Goal: Entertainment & Leisure: Consume media (video, audio)

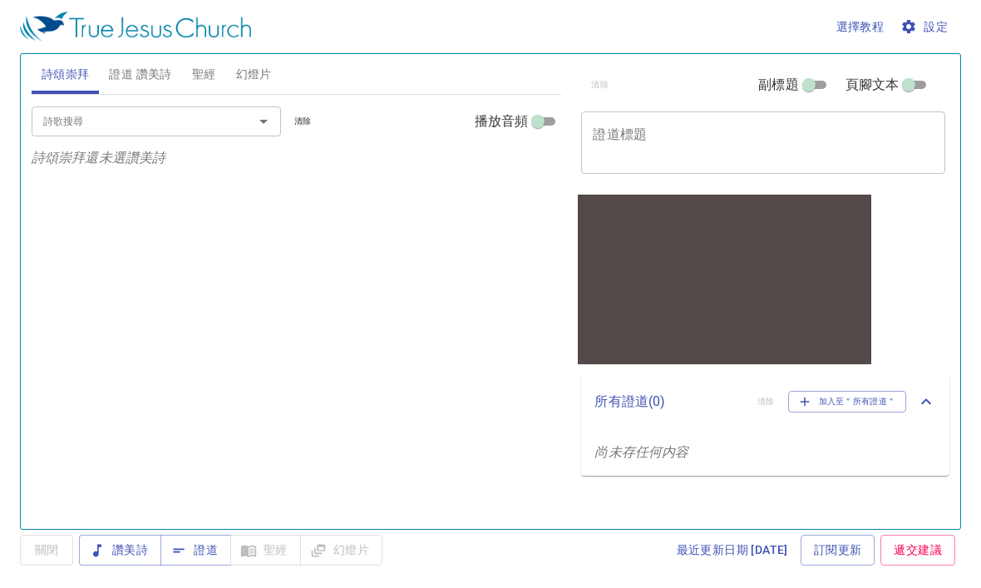
click at [542, 127] on input "播放音頻" at bounding box center [538, 125] width 60 height 20
checkbox input "true"
click at [273, 118] on icon "Open" at bounding box center [264, 121] width 20 height 20
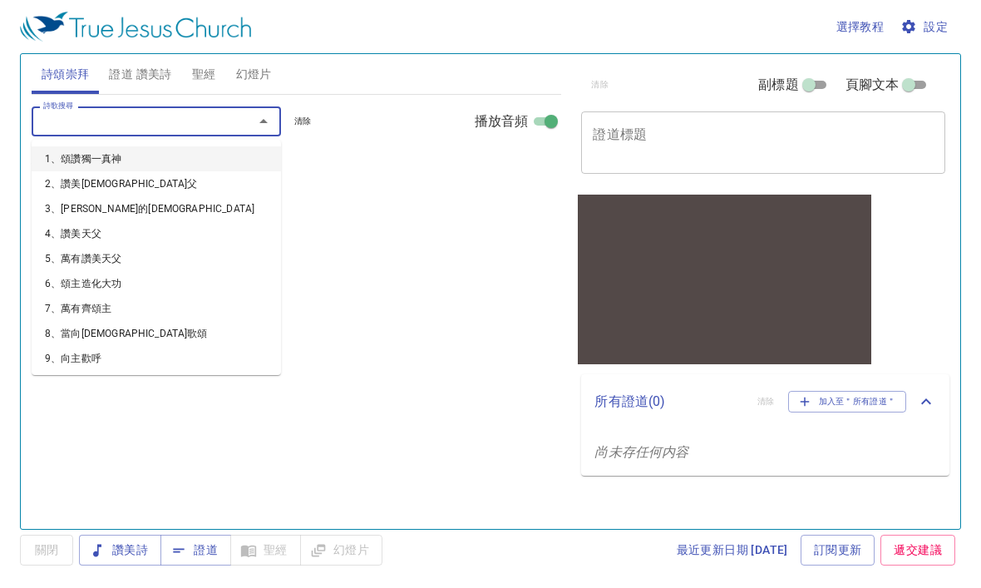
click at [178, 156] on li "1、頌讚獨一真神" at bounding box center [157, 158] width 250 height 25
select select "1"
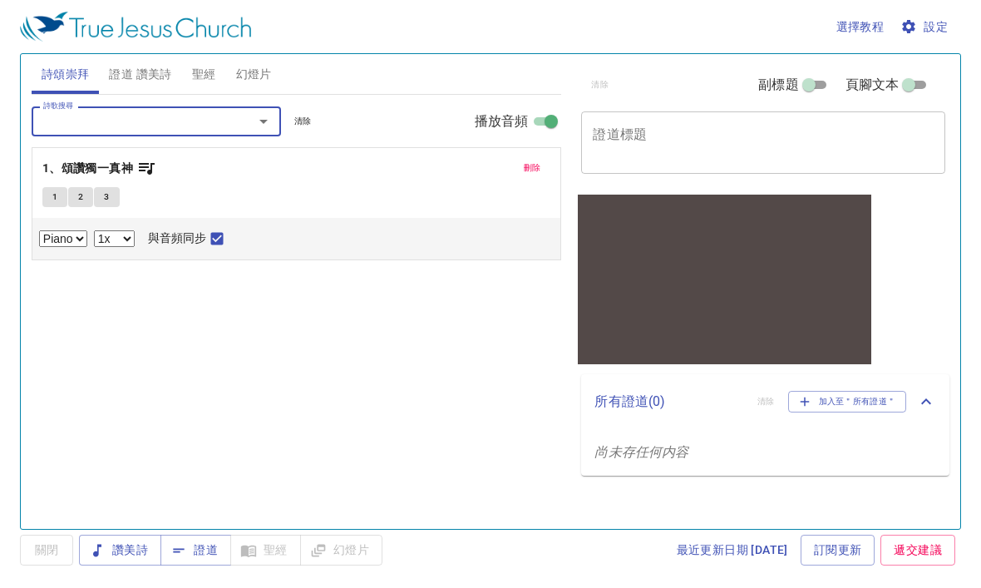
select select "1"
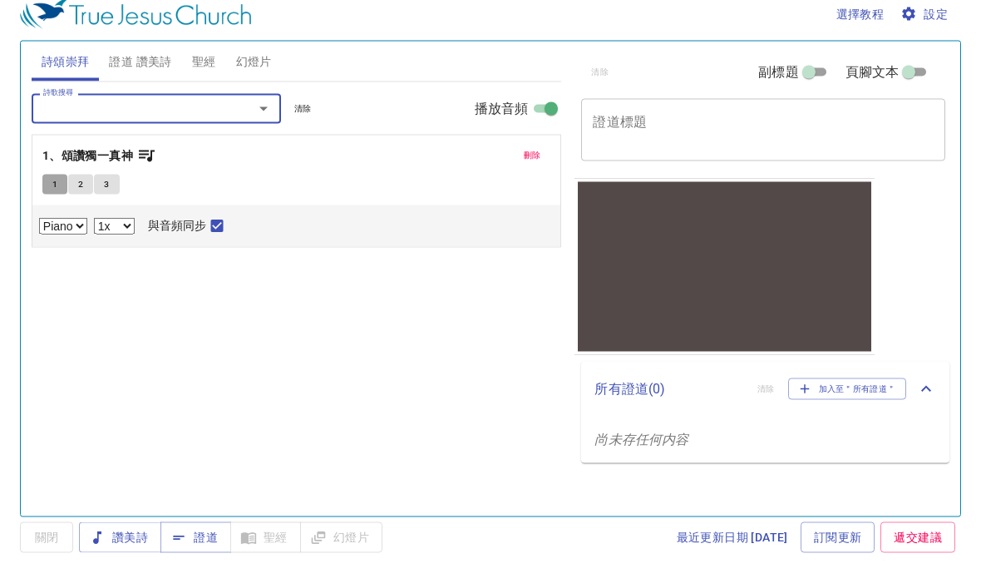
click at [53, 190] on span "1" at bounding box center [54, 197] width 5 height 15
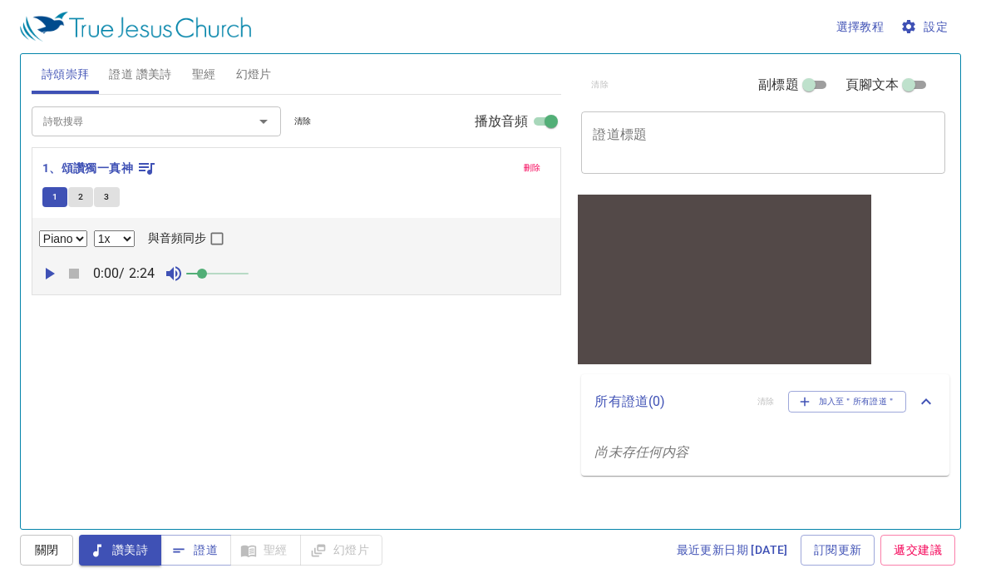
click at [91, 202] on button "2" at bounding box center [80, 197] width 25 height 20
click at [45, 270] on icon "button" at bounding box center [49, 274] width 20 height 20
click at [228, 235] on input "與音頻同步" at bounding box center [217, 242] width 22 height 22
checkbox input "true"
click at [857, 17] on span "選擇教程" at bounding box center [861, 27] width 48 height 21
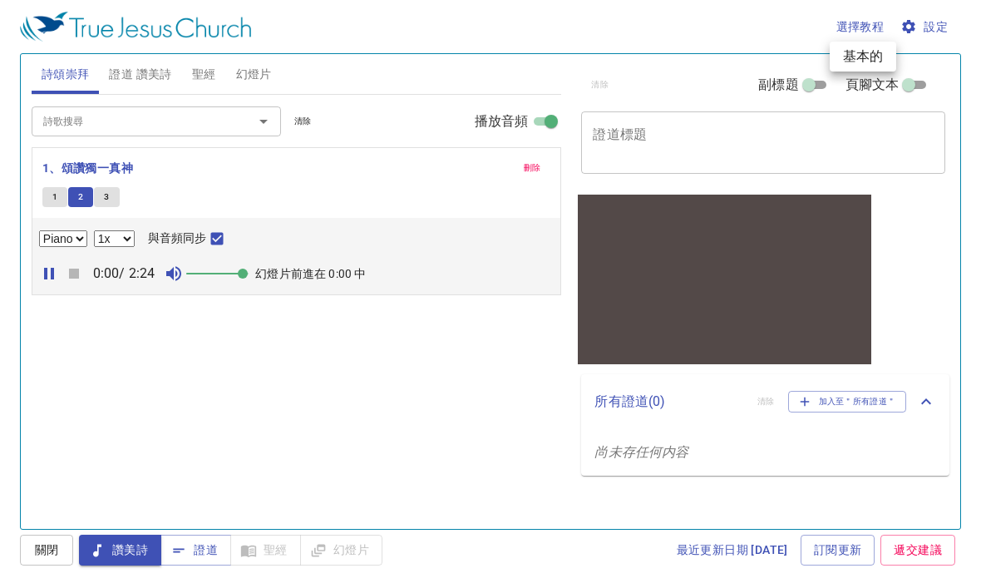
click at [869, 62] on li "基本的" at bounding box center [863, 57] width 67 height 30
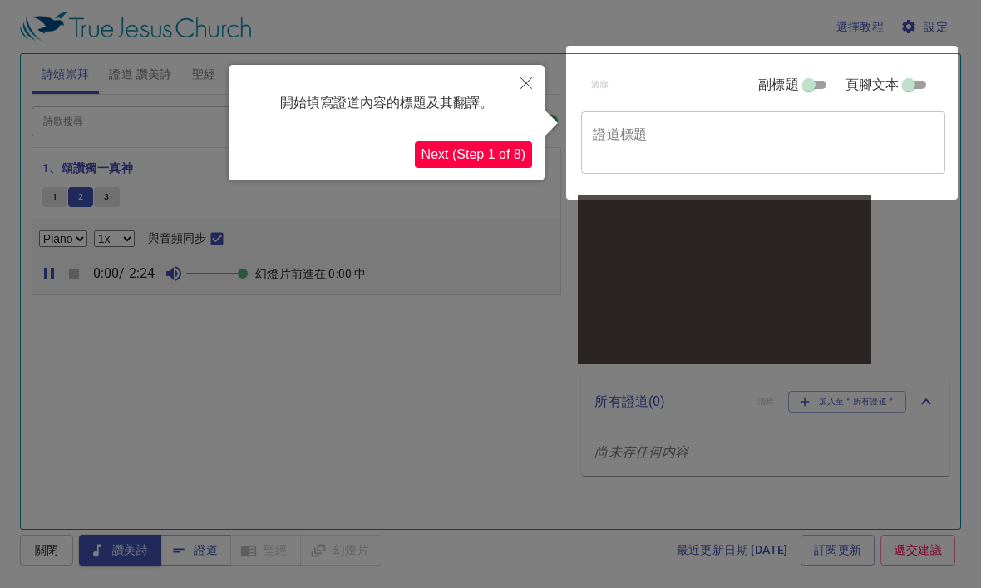
scroll to position [47, 0]
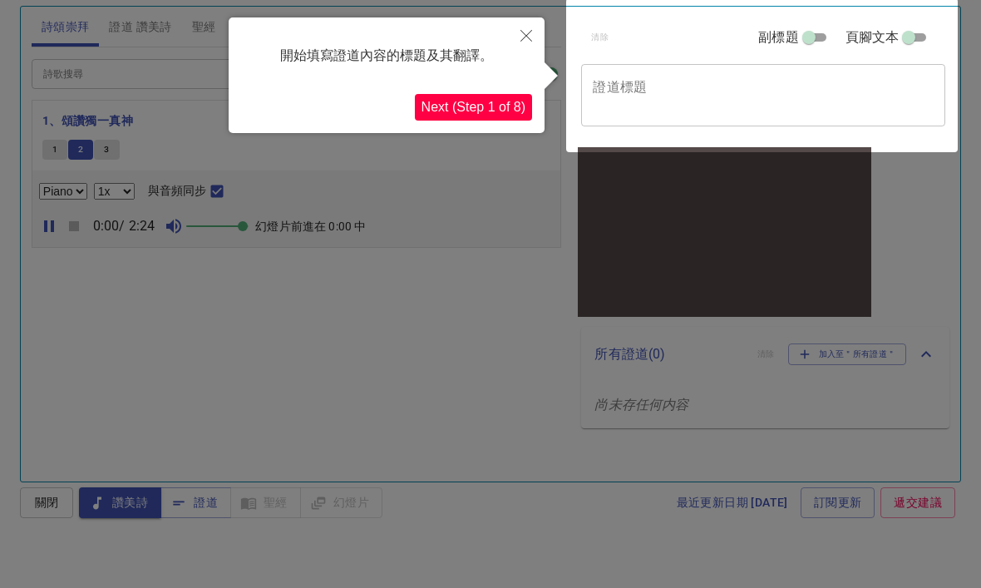
click at [532, 33] on button "Close" at bounding box center [526, 36] width 37 height 39
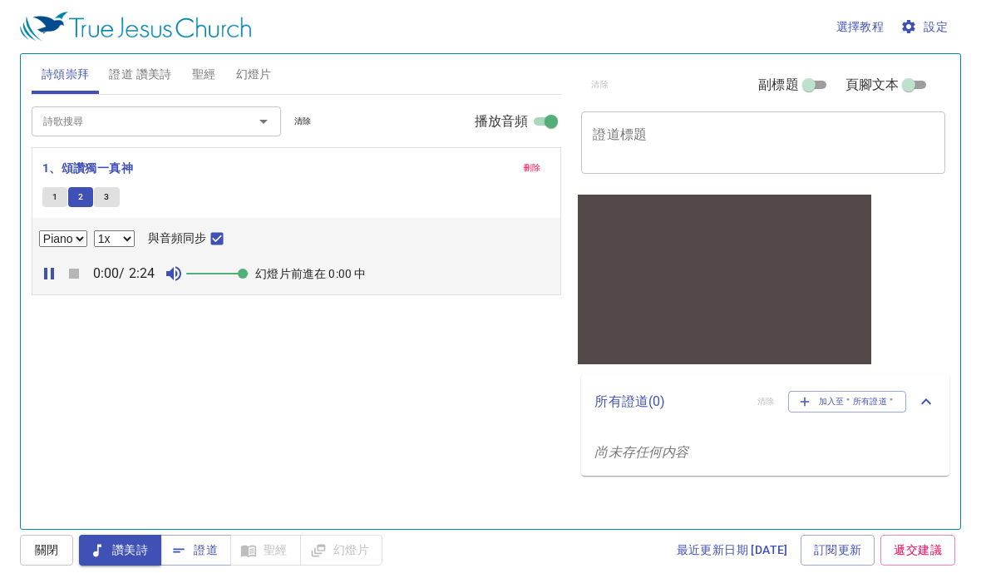
click at [908, 78] on input "頁腳文本" at bounding box center [909, 88] width 60 height 20
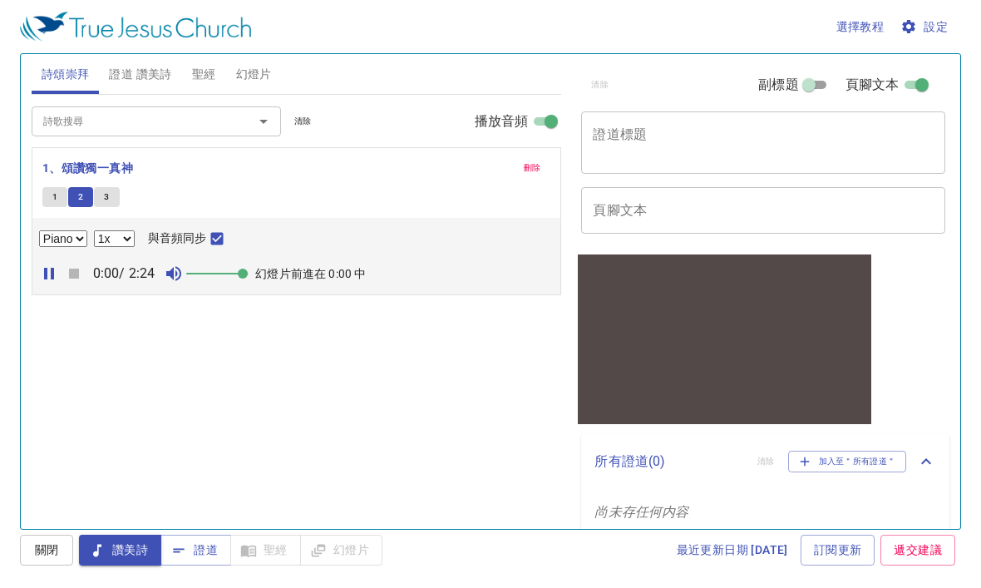
click at [918, 78] on input "頁腳文本" at bounding box center [922, 88] width 60 height 20
checkbox input "false"
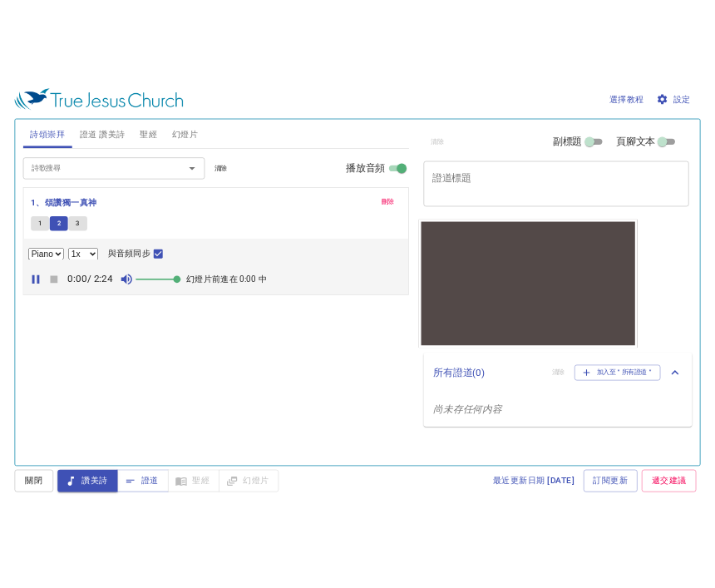
scroll to position [0, 0]
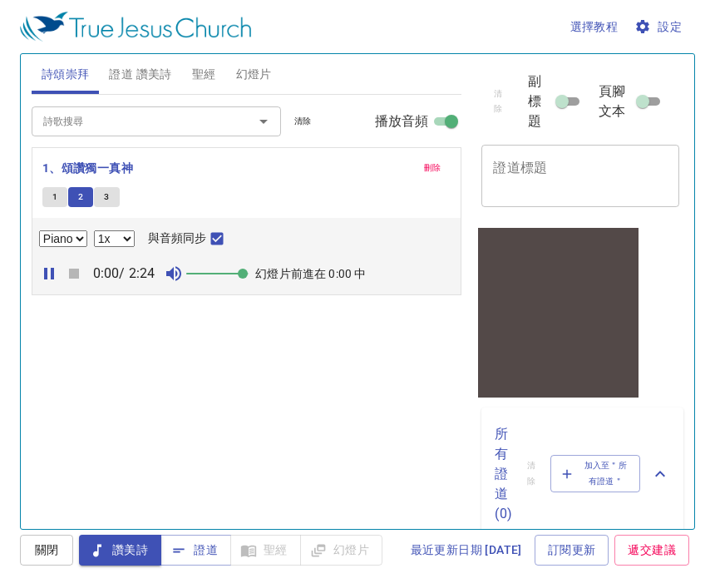
click at [180, 116] on input "詩歌搜尋" at bounding box center [132, 120] width 190 height 19
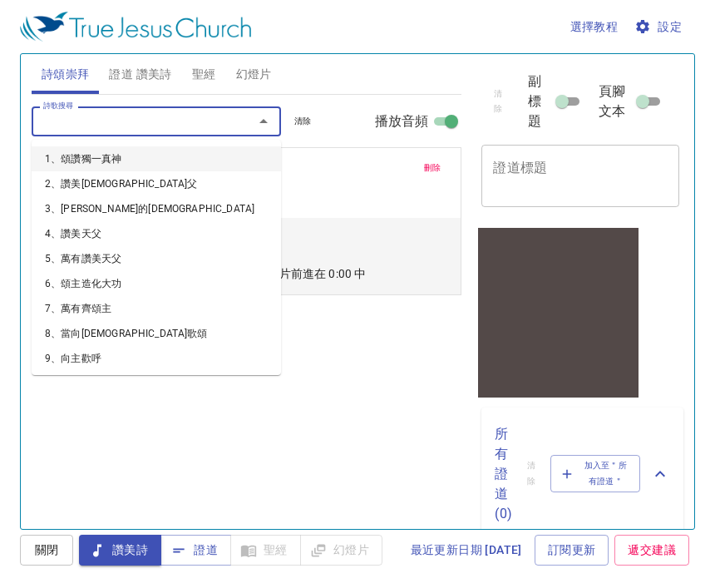
click at [203, 158] on li "1、頌讚獨一真神" at bounding box center [157, 158] width 250 height 25
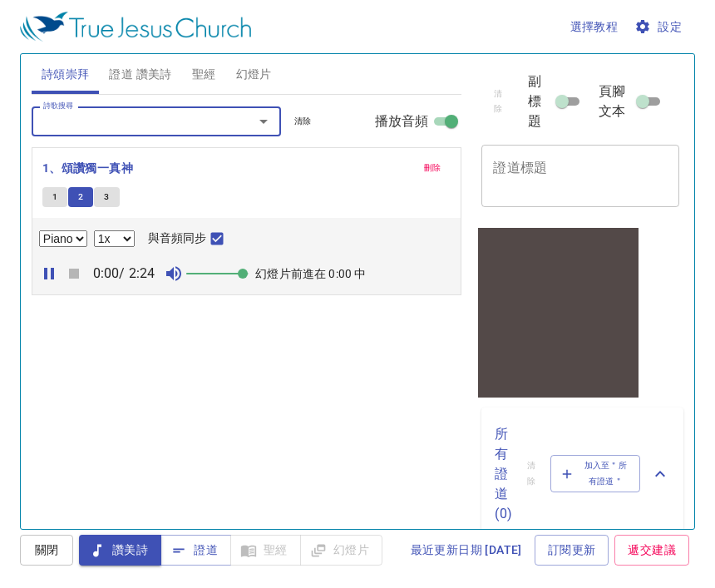
select select "1"
click at [51, 197] on button "1" at bounding box center [54, 197] width 25 height 20
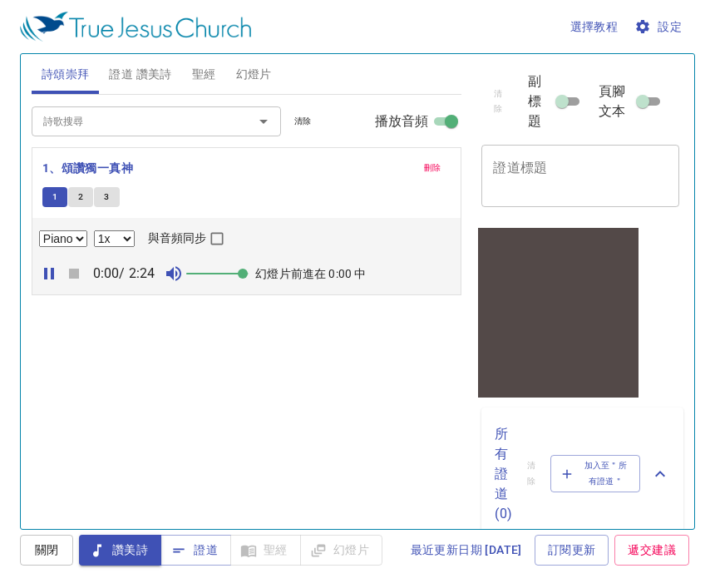
click at [57, 275] on icon "button" at bounding box center [49, 274] width 20 height 20
click at [45, 274] on icon "button" at bounding box center [49, 274] width 20 height 20
click at [644, 30] on icon "button" at bounding box center [642, 26] width 13 height 13
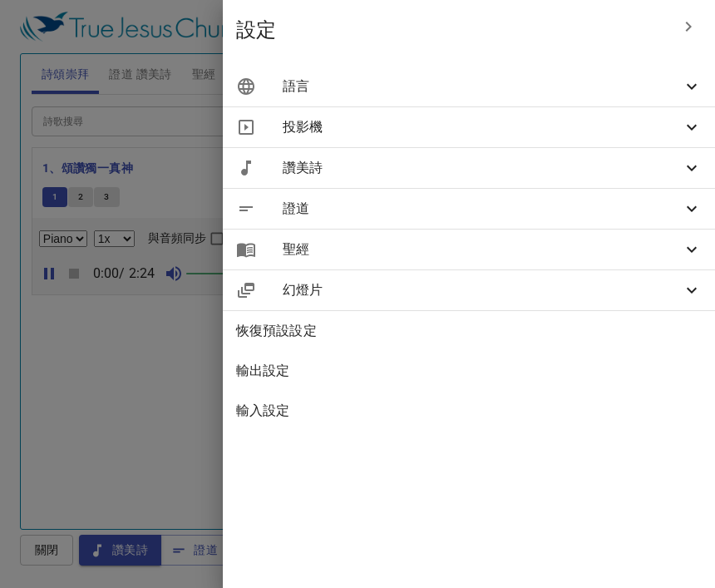
click at [137, 463] on div at bounding box center [357, 294] width 715 height 588
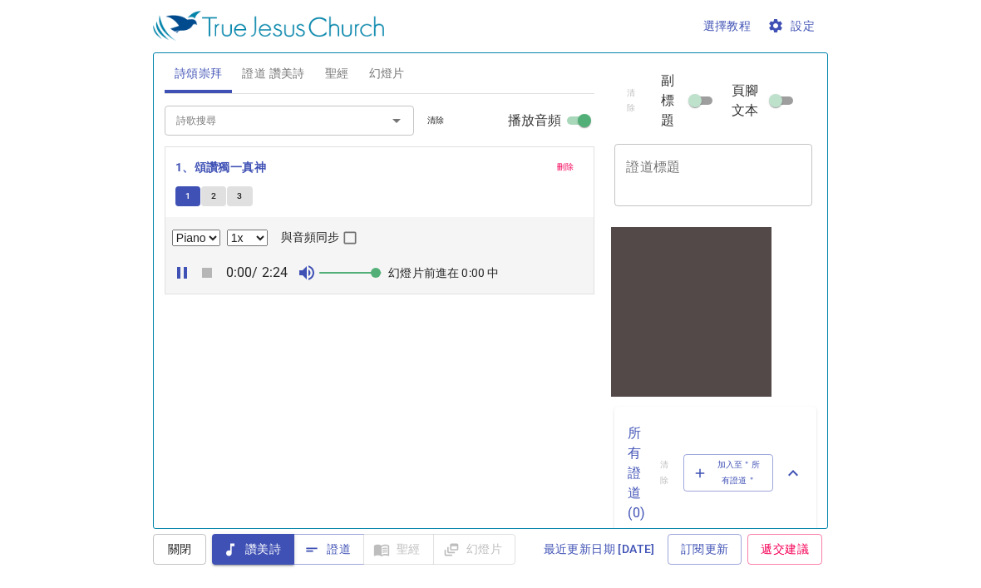
scroll to position [56, 0]
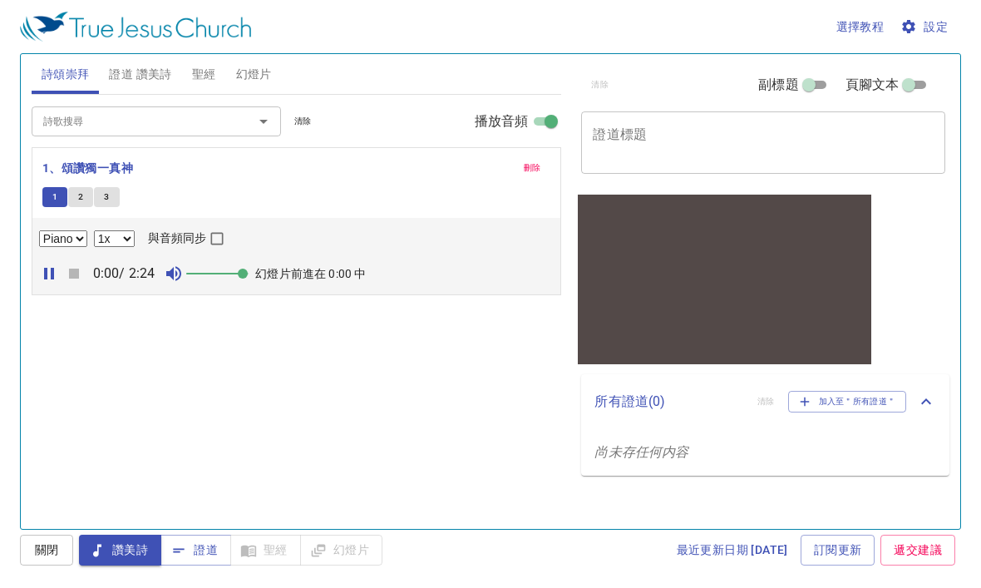
click at [228, 231] on input "與音頻同步" at bounding box center [217, 242] width 22 height 22
checkbox input "true"
click at [210, 64] on span "聖經" at bounding box center [204, 74] width 24 height 21
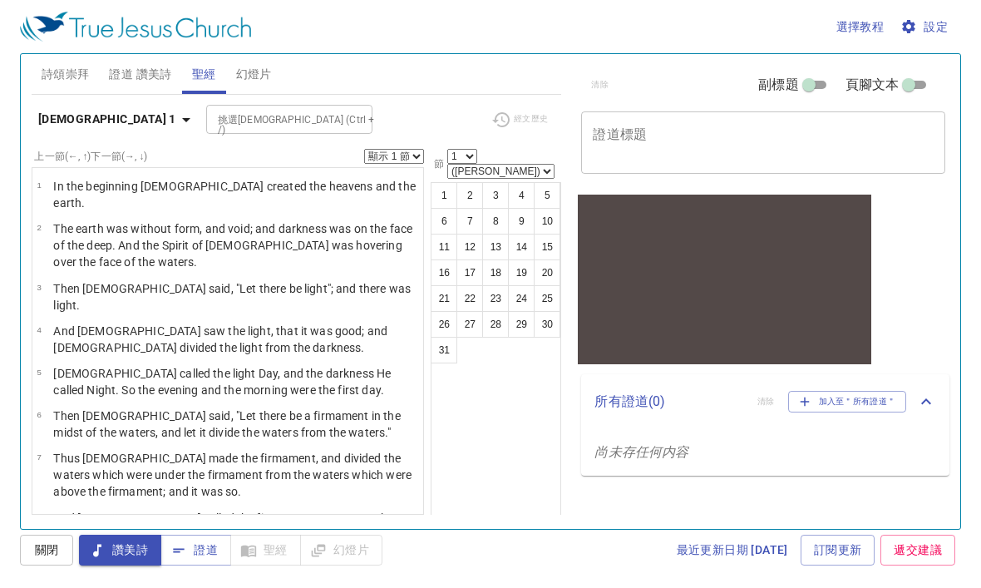
click at [0, 0] on span "關閉" at bounding box center [0, 0] width 0 height 0
click at [328, 105] on div "挑選聖經章節 (Ctrl + /) 挑選[DEMOGRAPHIC_DATA] (Ctrl + /)" at bounding box center [341, 119] width 271 height 29
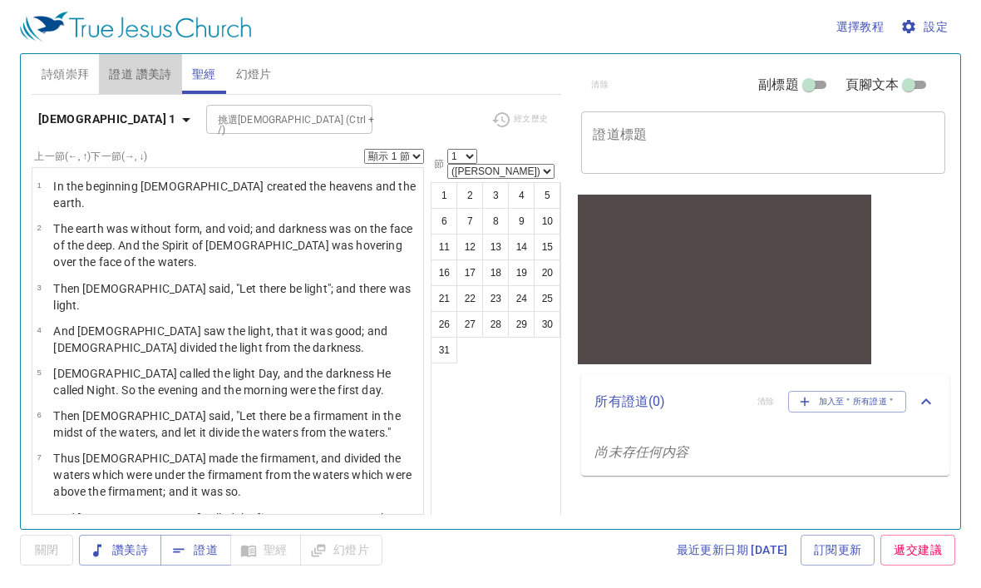
click at [147, 64] on span "證道 讚美詩" at bounding box center [140, 74] width 62 height 21
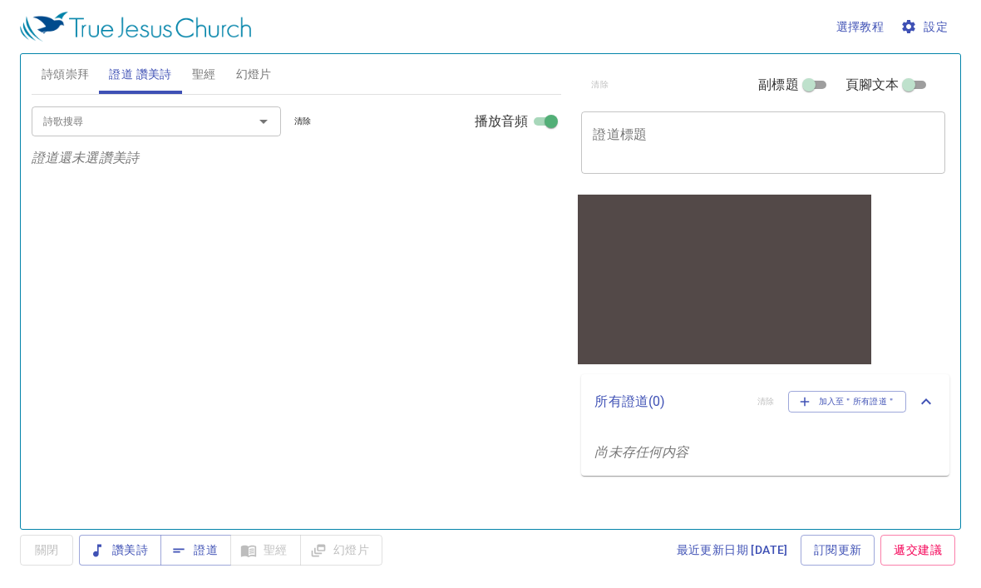
click at [264, 111] on icon "Open" at bounding box center [264, 121] width 20 height 20
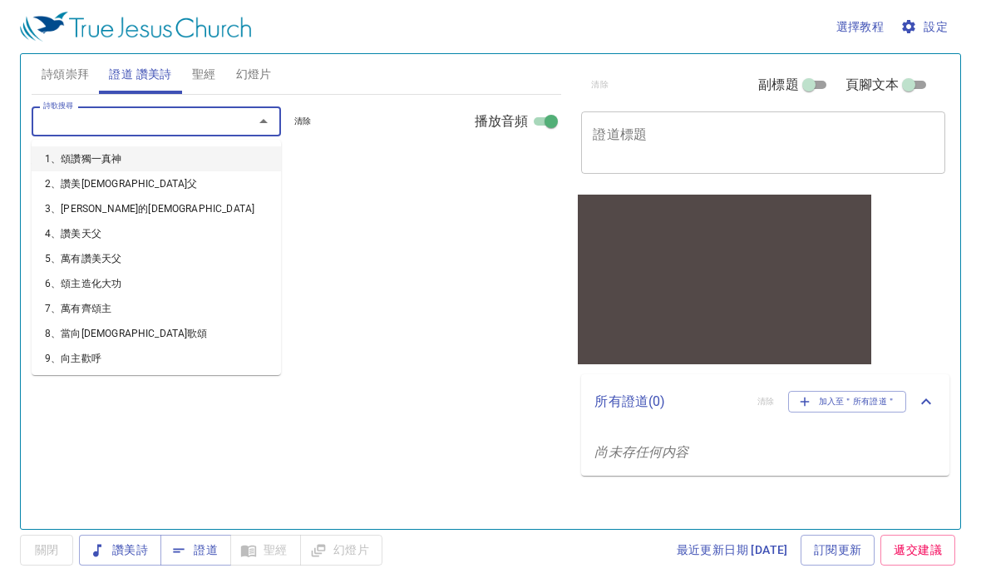
scroll to position [0, 0]
click at [166, 146] on li "1、頌讚獨一真神" at bounding box center [157, 158] width 250 height 25
select select "1"
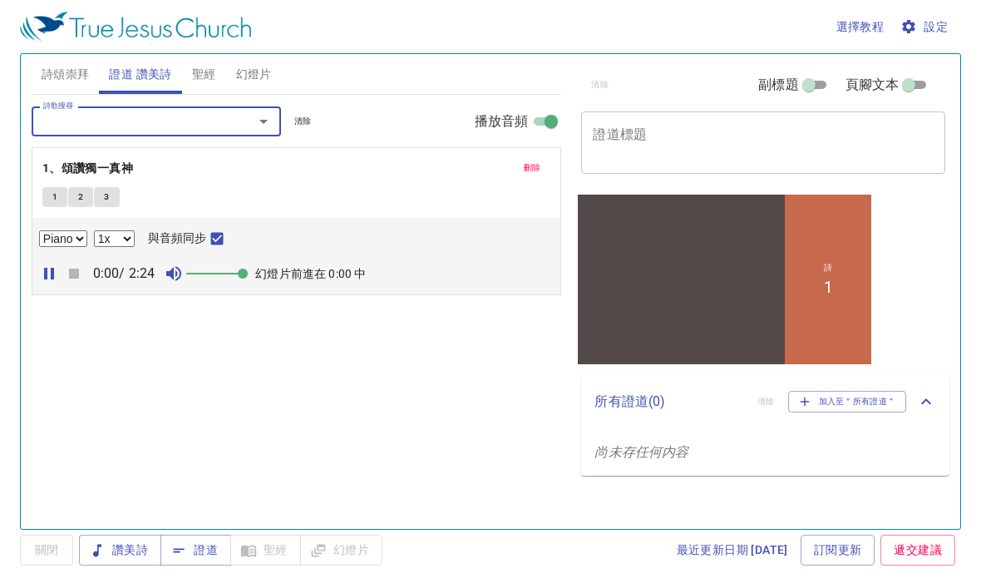
select select "1"
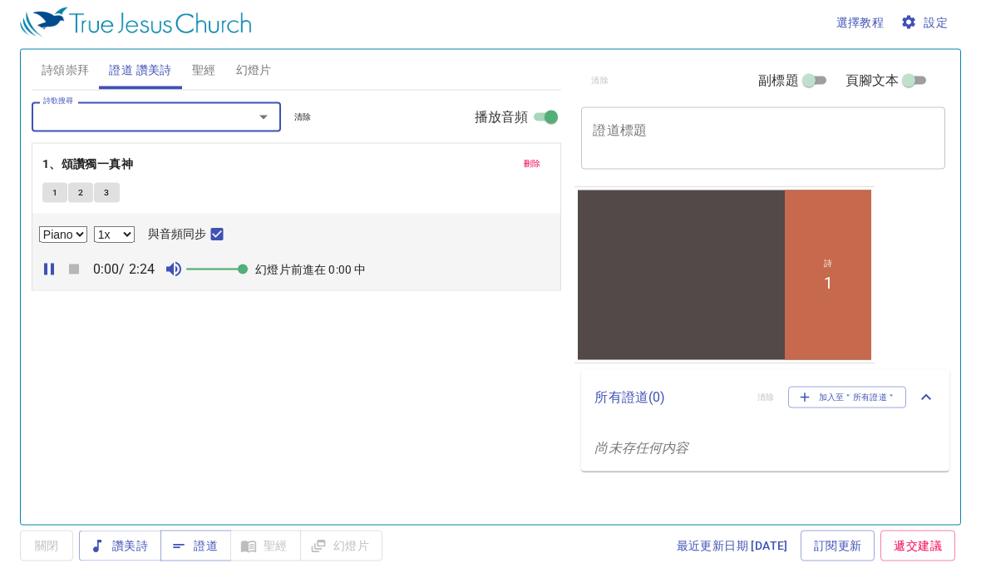
select select "1"
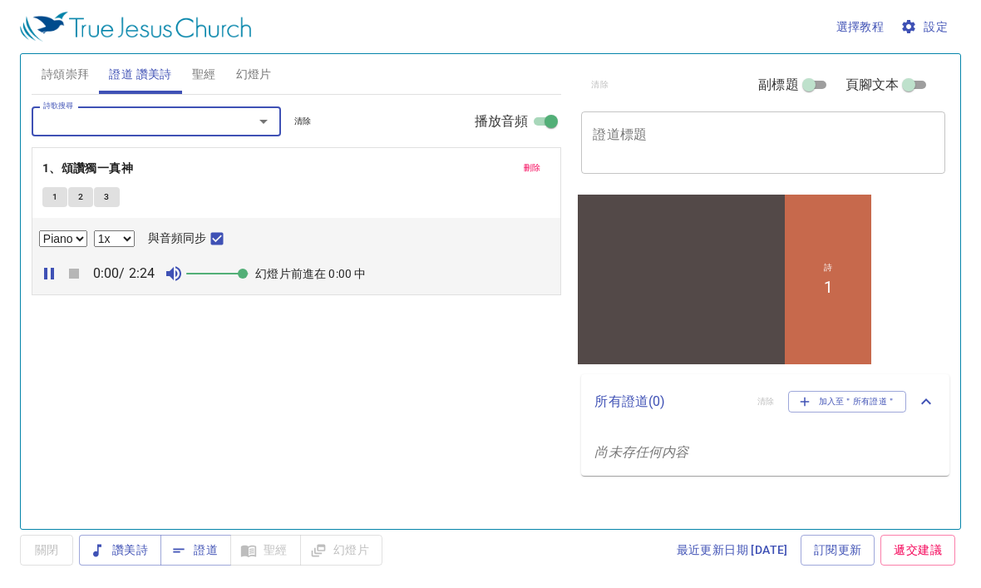
scroll to position [15, 0]
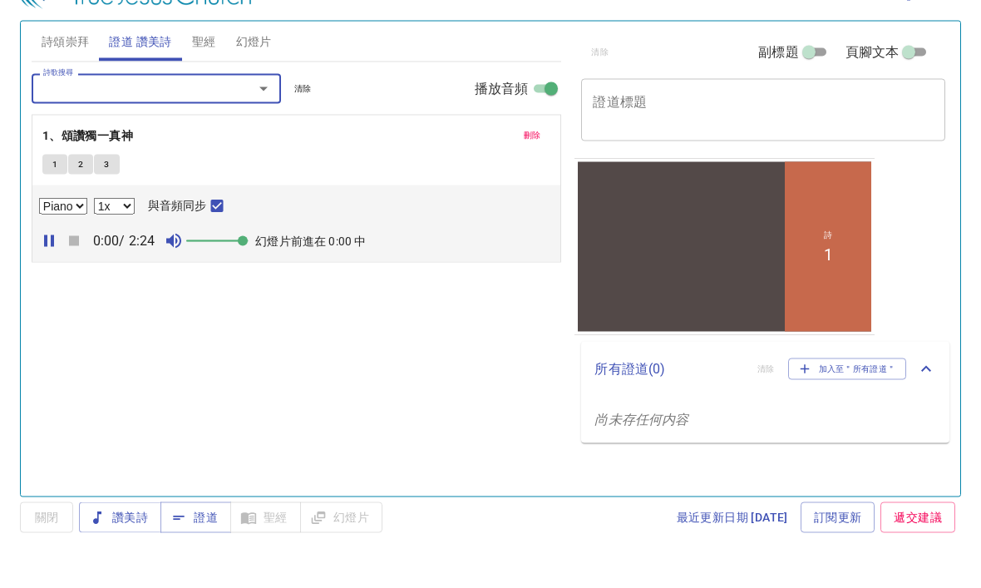
click at [912, 78] on input "頁腳文本" at bounding box center [909, 88] width 60 height 20
checkbox input "true"
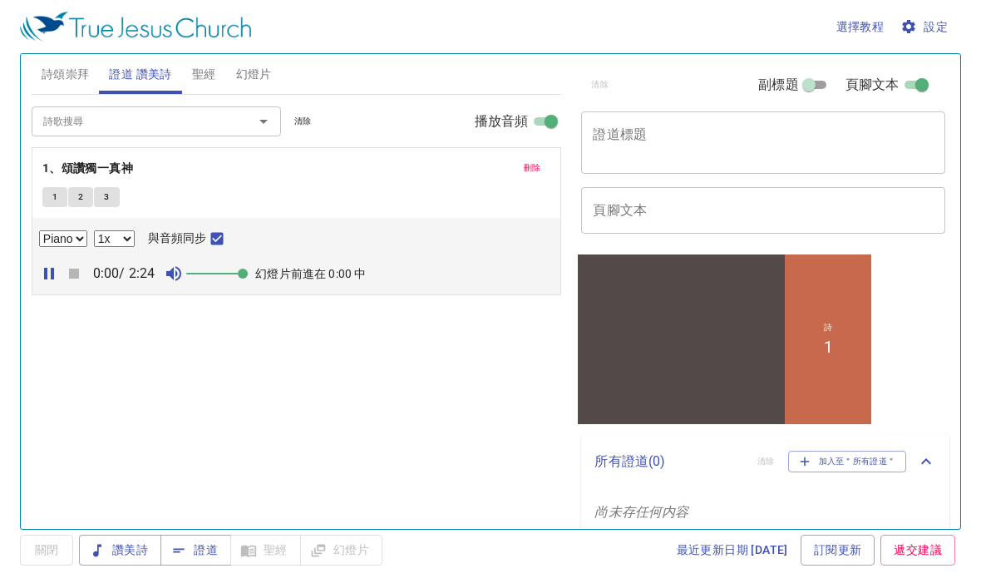
scroll to position [56, 0]
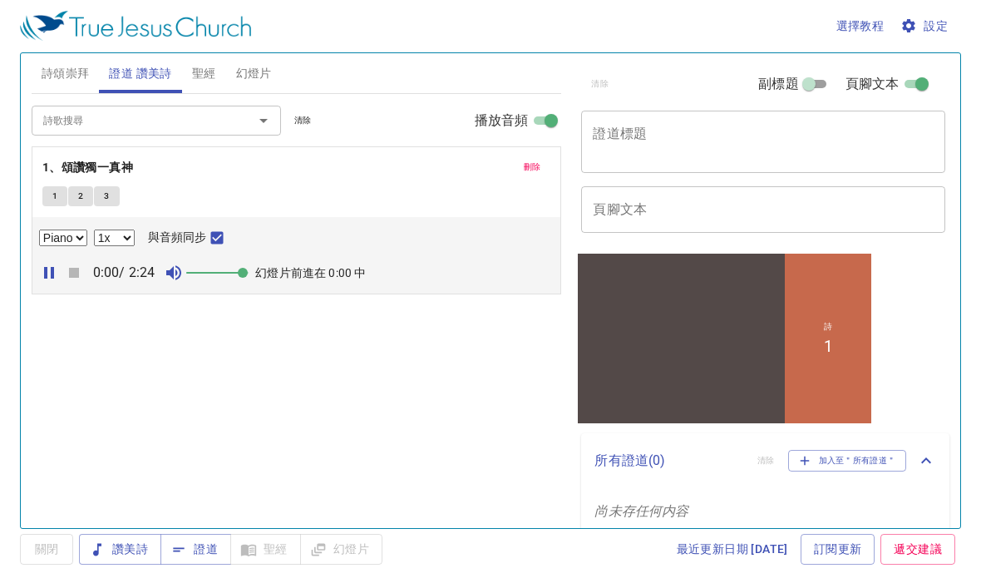
click at [47, 187] on button "1" at bounding box center [54, 197] width 25 height 20
click at [834, 376] on div "詩 1" at bounding box center [828, 338] width 87 height 170
click at [57, 190] on span "1" at bounding box center [54, 197] width 5 height 15
click at [227, 231] on input "與音頻同步" at bounding box center [217, 242] width 22 height 22
click at [255, 322] on div "詩歌搜尋 詩歌搜尋 清除 播放音頻 刪除 1、頌讚獨一真神 1 2 3 Piano 0.6x 0.7x 0.8x 0.9x 1x 1.1x 1.2x 1.3x…" at bounding box center [297, 305] width 531 height 420
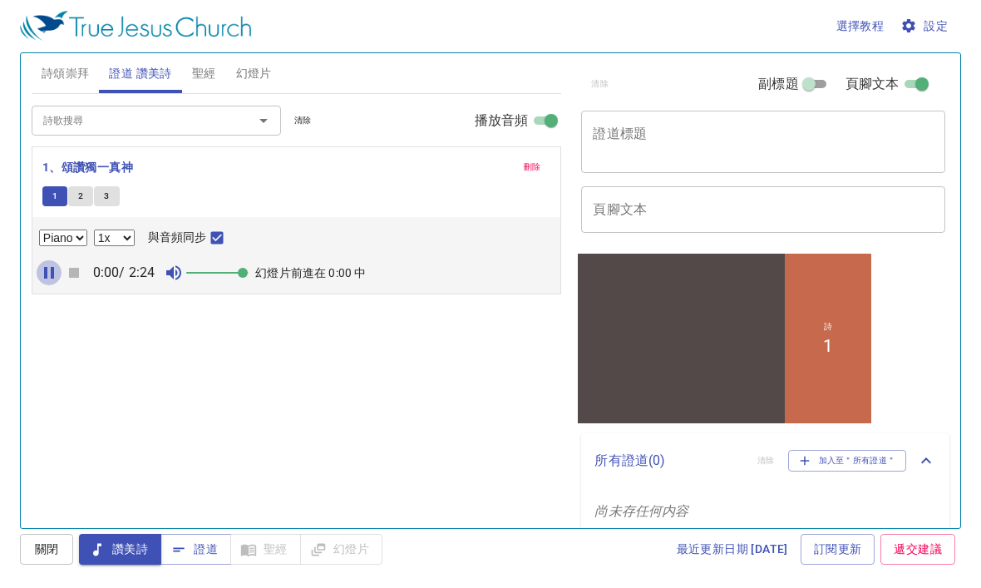
click at [51, 268] on icon "button" at bounding box center [49, 274] width 10 height 12
click at [407, 419] on div "詩歌搜尋 詩歌搜尋 清除 播放音頻 刪除 1、頌讚獨一真神 1 2 3 Piano 0.6x 0.7x 0.8x 0.9x 1x 1.1x 1.2x 1.3x…" at bounding box center [297, 305] width 531 height 420
click at [53, 264] on icon "button" at bounding box center [49, 274] width 20 height 20
click at [807, 366] on div "詩 1" at bounding box center [828, 338] width 87 height 170
click at [843, 375] on div "詩 1" at bounding box center [828, 338] width 87 height 170
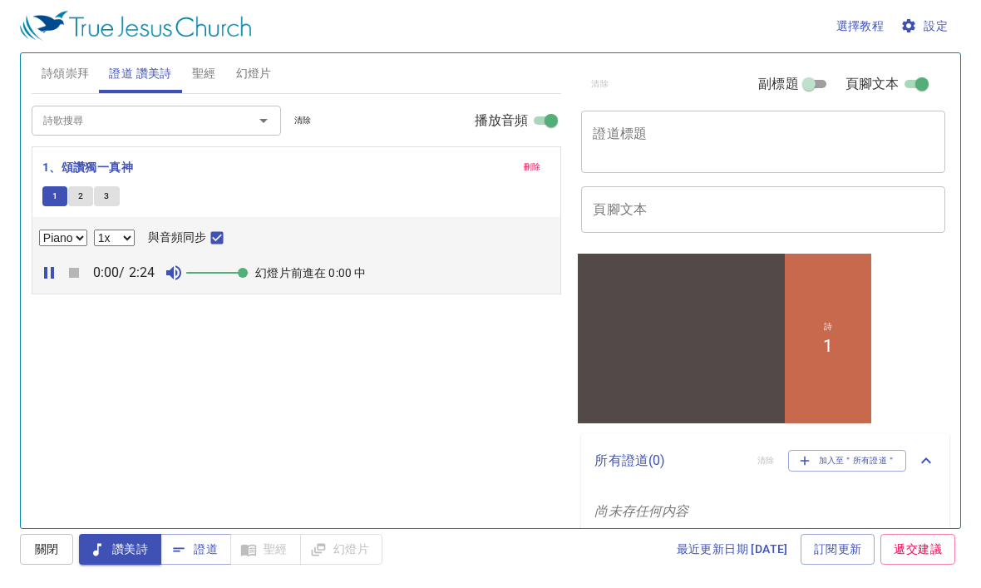
click at [839, 373] on div "詩 1" at bounding box center [828, 338] width 87 height 170
click at [795, 403] on div "詩 1" at bounding box center [828, 338] width 87 height 170
click at [770, 375] on div at bounding box center [681, 324] width 207 height 111
click at [465, 384] on div "詩歌搜尋 詩歌搜尋 清除 播放音頻 刪除 1、頌讚獨一真神 1 2 3 Piano 0.6x 0.7x 0.8x 0.9x 1x 1.1x 1.2x 1.3x…" at bounding box center [297, 305] width 531 height 420
click at [56, 264] on icon "button" at bounding box center [49, 274] width 20 height 20
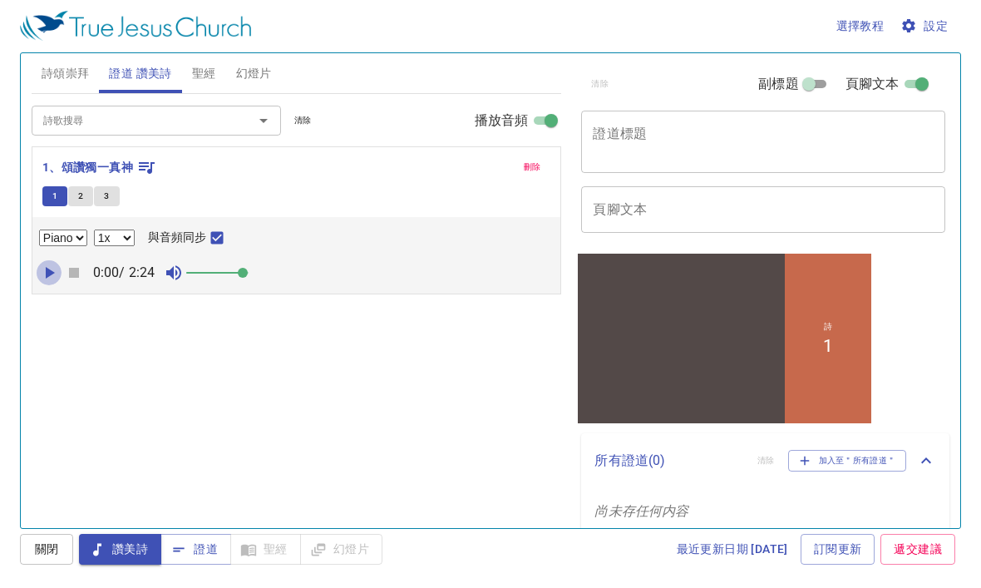
click at [56, 264] on icon "button" at bounding box center [49, 274] width 20 height 20
click at [87, 230] on select "Piano" at bounding box center [63, 238] width 48 height 17
click at [221, 231] on input "與音頻同步" at bounding box center [217, 242] width 22 height 22
checkbox input "false"
click at [539, 115] on input "播放音頻" at bounding box center [552, 125] width 60 height 20
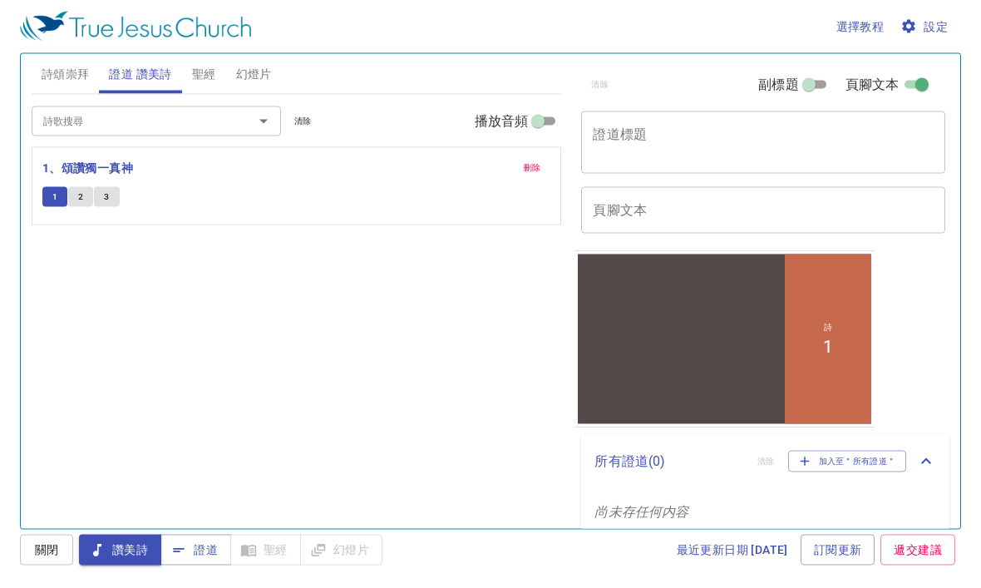
scroll to position [0, 0]
click at [534, 119] on input "播放音頻" at bounding box center [538, 125] width 60 height 20
checkbox input "true"
select select "1"
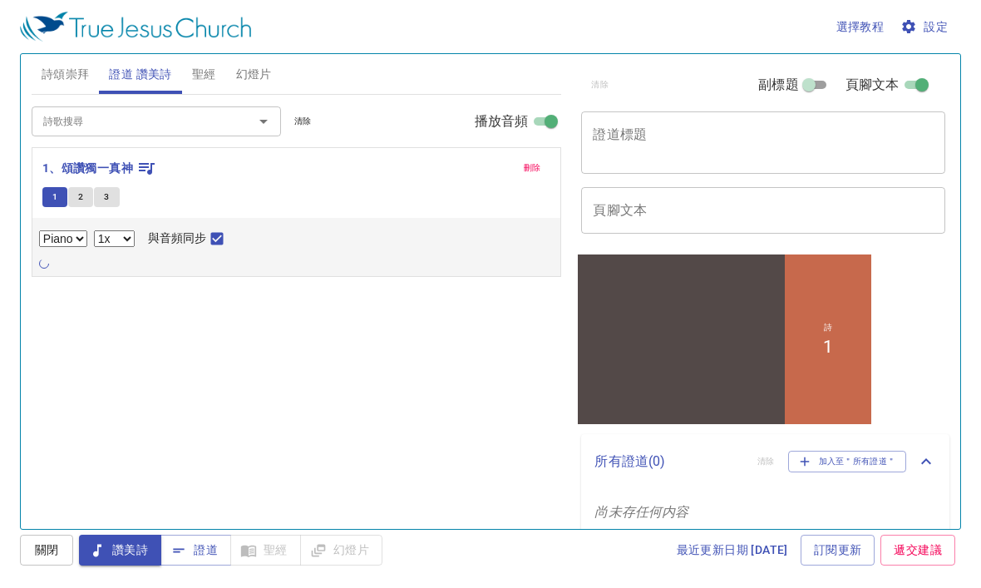
click at [150, 230] on div "Piano 0.6x 0.7x 0.8x 0.9x 1x 1.1x 1.2x 1.3x 1.4x 1.5x 1.7x 2x 與音頻同步" at bounding box center [297, 239] width 516 height 22
click at [142, 167] on icon "button" at bounding box center [147, 169] width 16 height 12
click at [265, 114] on icon "Open" at bounding box center [264, 121] width 20 height 20
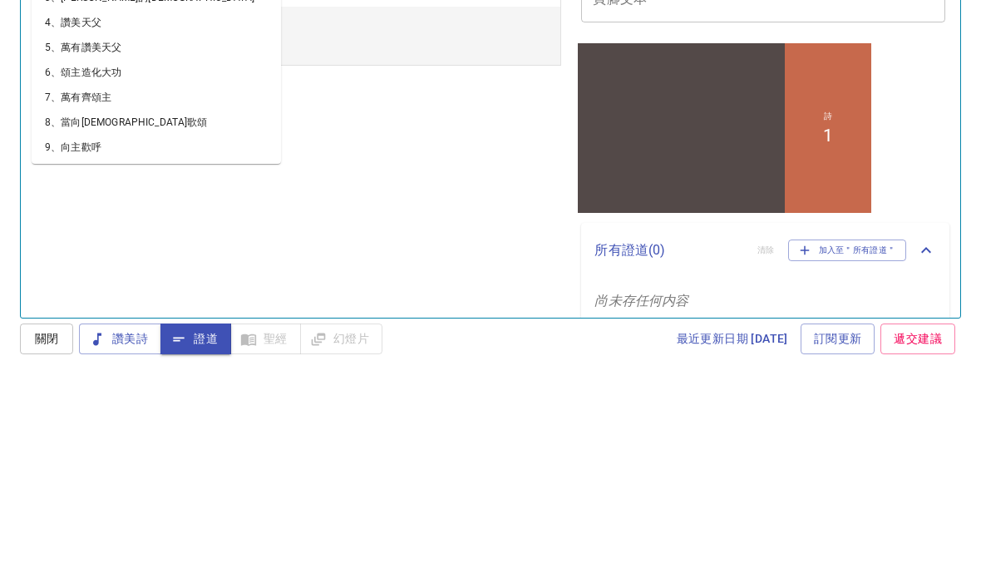
click at [819, 159] on div "詩 1" at bounding box center [828, 127] width 87 height 170
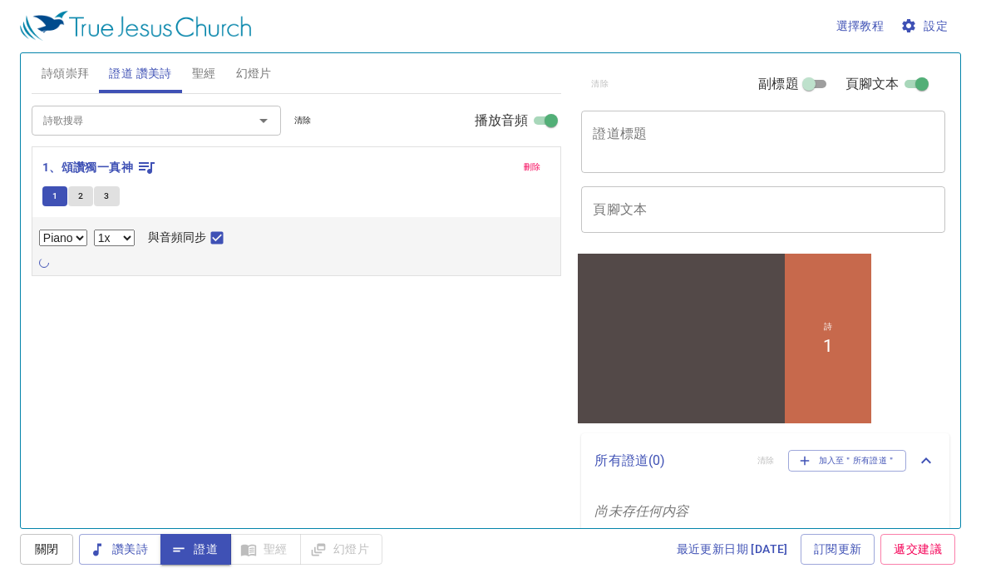
click at [0, 0] on span "讚美詩" at bounding box center [0, 0] width 0 height 0
click at [916, 78] on input "頁腳文本" at bounding box center [922, 88] width 60 height 20
checkbox input "false"
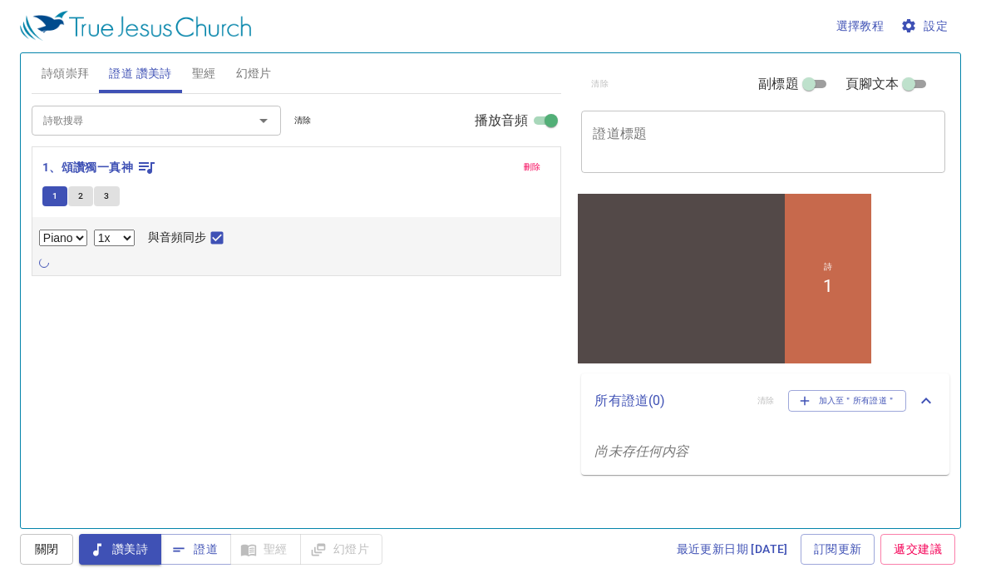
click at [205, 335] on div "詩歌搜尋 詩歌搜尋 清除 播放音頻 刪除 1、頌讚獨一真神 1 2 3 Piano 0.6x 0.7x 0.8x 0.9x 1x 1.1x 1.2x 1.3x…" at bounding box center [297, 305] width 531 height 420
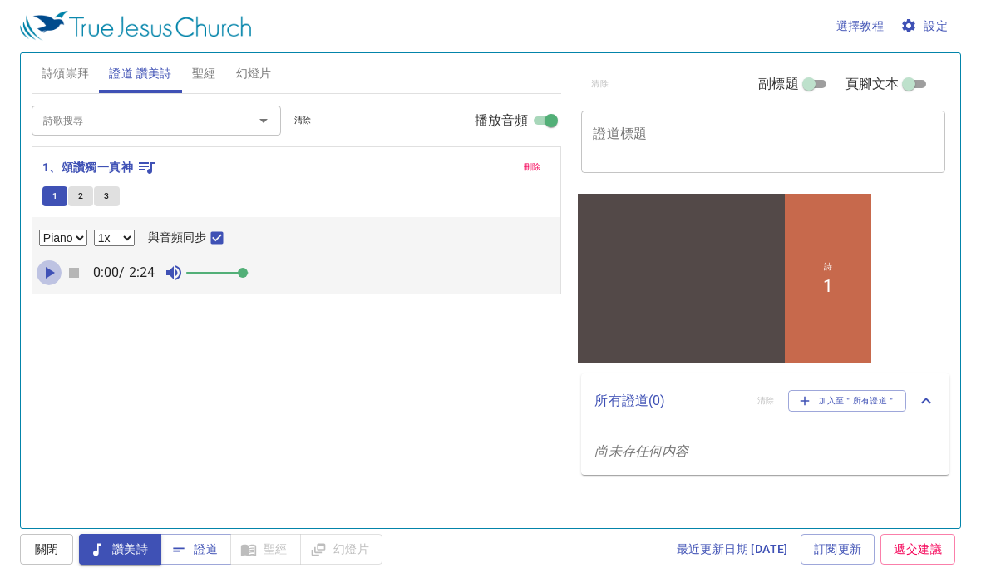
click at [60, 261] on button "button" at bounding box center [49, 273] width 25 height 25
click at [824, 310] on div "詩 1" at bounding box center [828, 278] width 87 height 170
click at [830, 290] on li "1" at bounding box center [828, 285] width 10 height 20
click at [834, 290] on div "詩 1" at bounding box center [828, 278] width 87 height 170
click at [755, 317] on div at bounding box center [681, 265] width 207 height 111
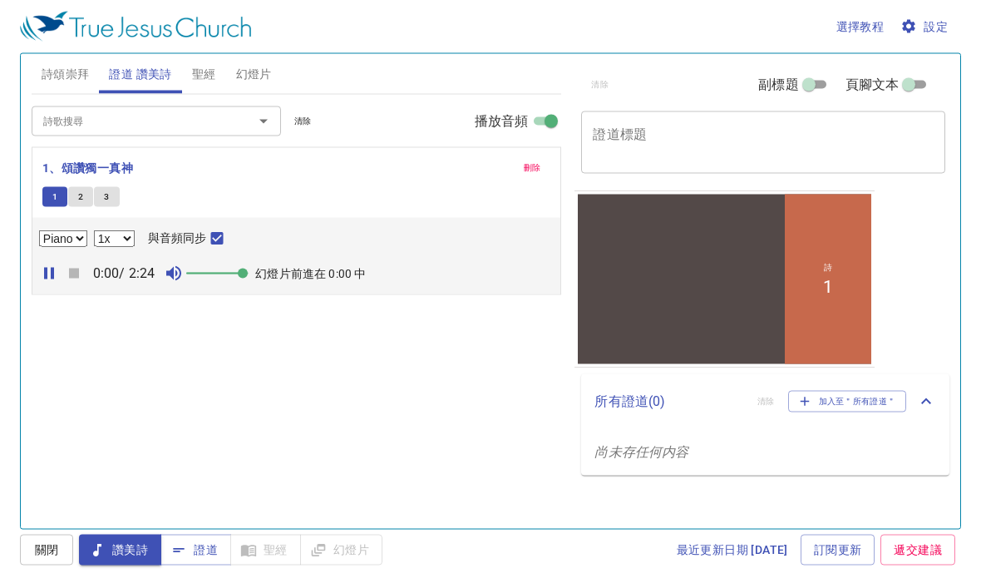
scroll to position [0, 0]
click at [909, 36] on span "設定" at bounding box center [926, 27] width 44 height 21
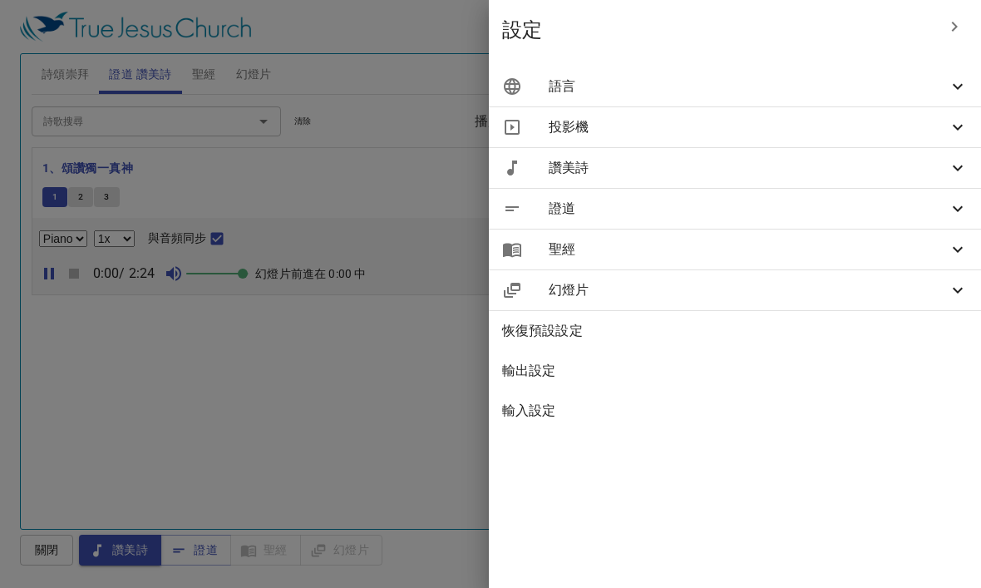
click at [951, 34] on icon "button" at bounding box center [955, 27] width 20 height 20
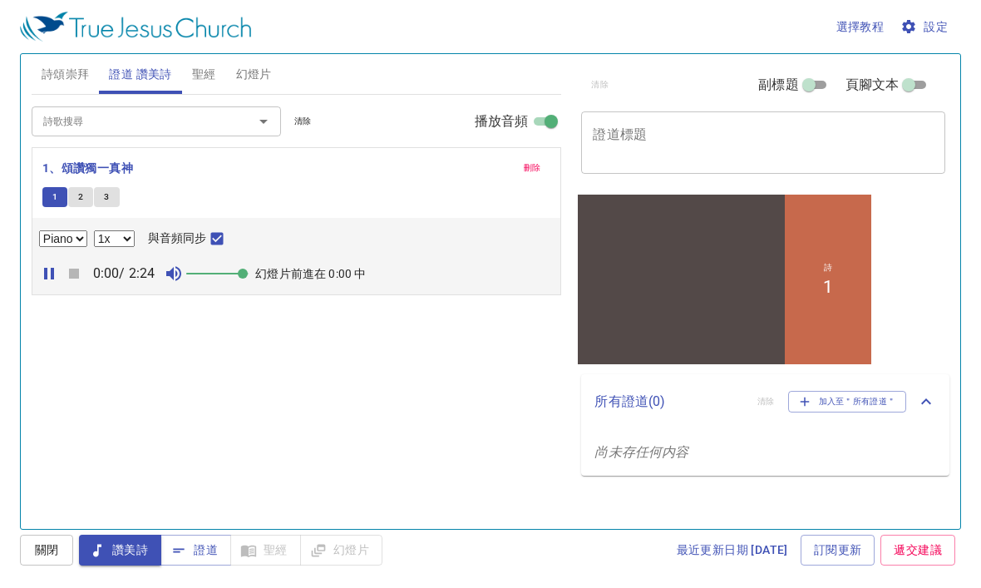
click at [261, 117] on icon "Open" at bounding box center [264, 121] width 20 height 20
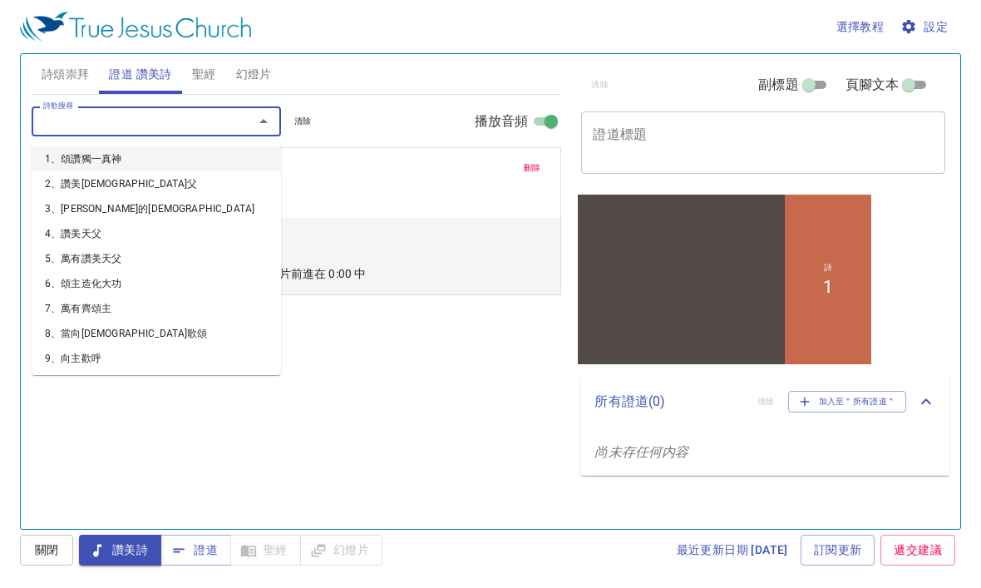
select select "1"
click at [273, 113] on icon "Close" at bounding box center [264, 121] width 20 height 20
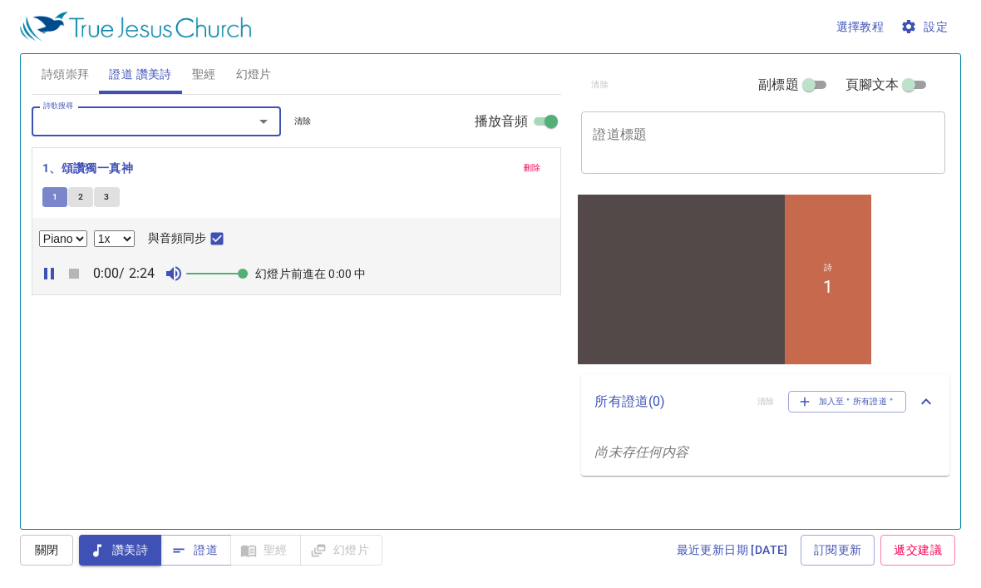
click at [47, 192] on button "1" at bounding box center [54, 197] width 25 height 20
checkbox input "false"
click at [554, 120] on input "播放音頻" at bounding box center [552, 125] width 60 height 20
checkbox input "false"
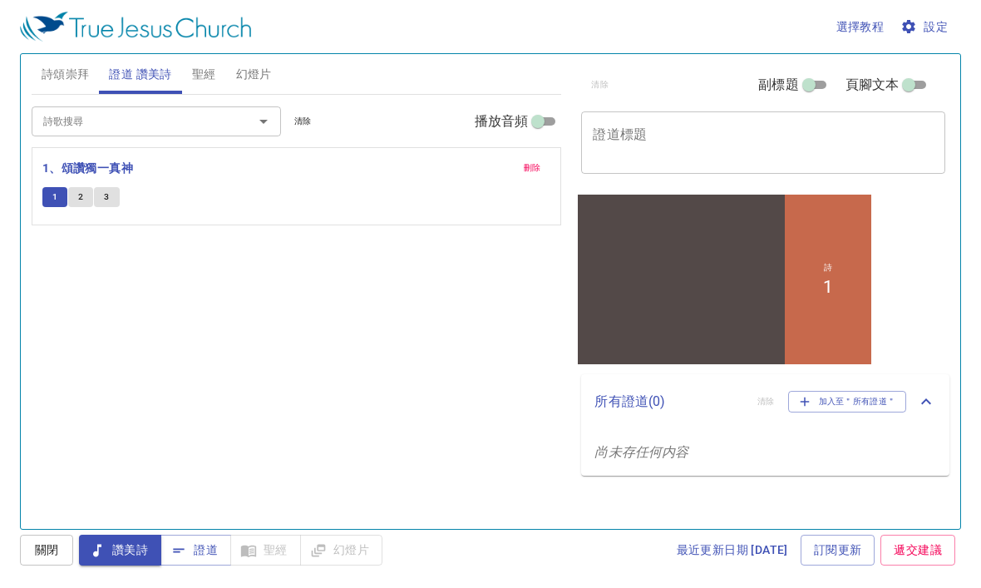
click at [59, 204] on button "1" at bounding box center [54, 197] width 25 height 20
click at [819, 314] on div "詩 1" at bounding box center [828, 279] width 87 height 170
click at [837, 300] on div "詩 1" at bounding box center [828, 279] width 87 height 170
click at [839, 284] on div "詩 1" at bounding box center [828, 279] width 87 height 170
click at [853, 289] on div "詩 1" at bounding box center [828, 279] width 87 height 170
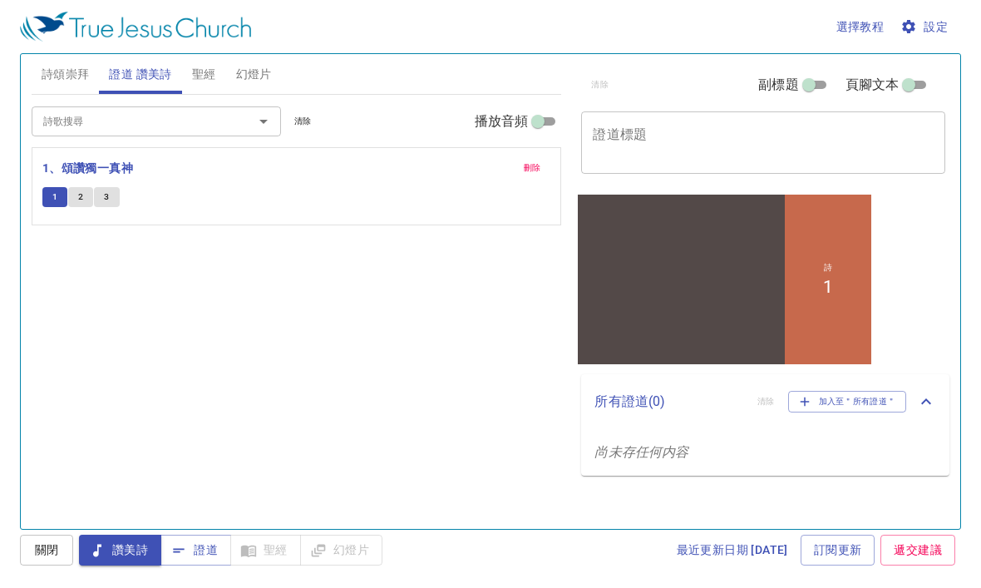
click at [852, 279] on div "詩 1" at bounding box center [828, 279] width 87 height 170
click at [66, 195] on button "1" at bounding box center [54, 197] width 25 height 20
click at [67, 197] on button "1" at bounding box center [54, 197] width 25 height 20
click at [55, 198] on span "1" at bounding box center [54, 197] width 5 height 15
click at [271, 123] on icon "Open" at bounding box center [264, 121] width 20 height 20
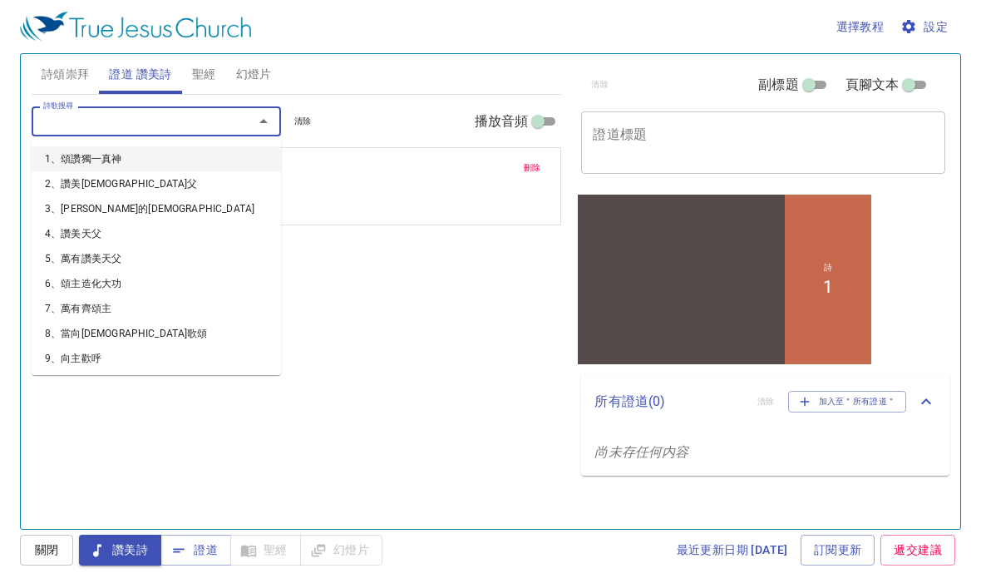
click at [269, 126] on icon "Close" at bounding box center [264, 121] width 20 height 20
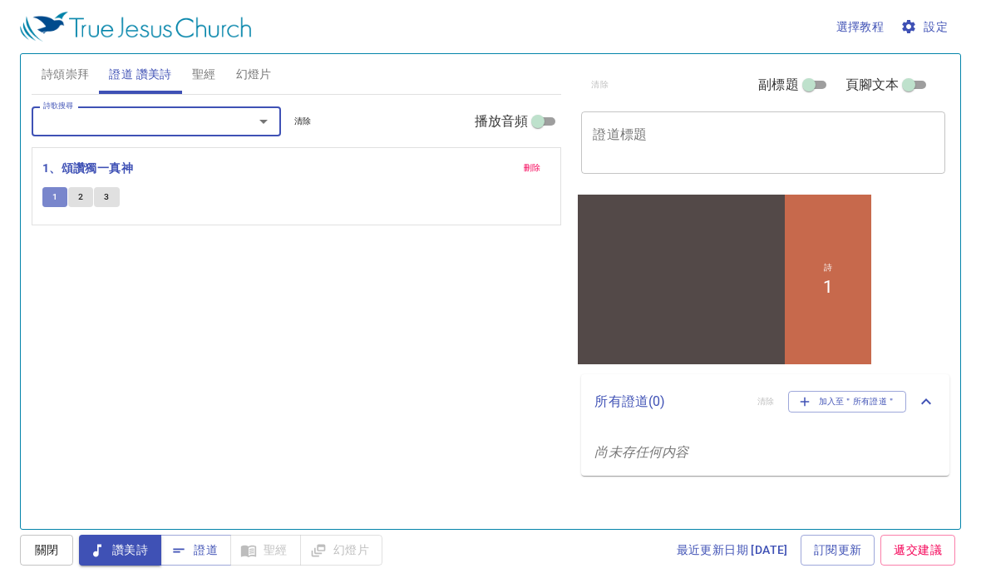
click at [55, 200] on span "1" at bounding box center [54, 197] width 5 height 15
click at [818, 313] on div "詩 1" at bounding box center [828, 279] width 87 height 170
click at [0, 0] on icon "button" at bounding box center [0, 0] width 0 height 0
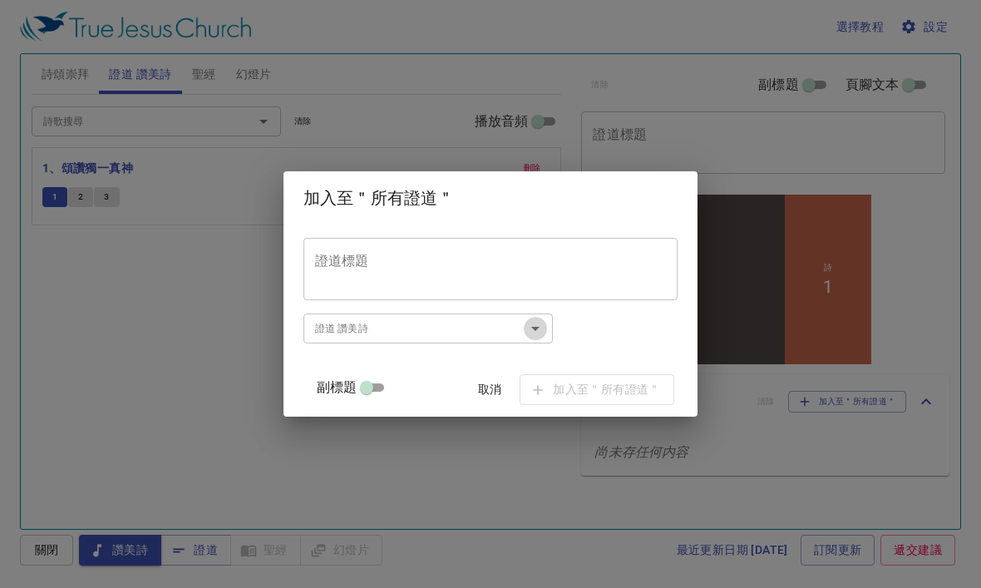
click at [546, 324] on icon "Open" at bounding box center [536, 329] width 20 height 20
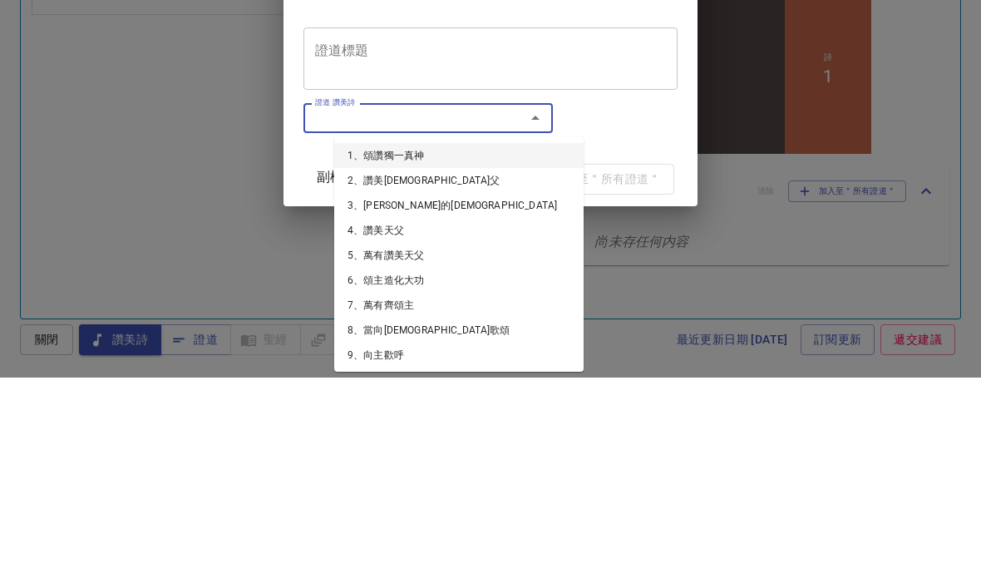
click at [505, 353] on li "1、頌讚獨一真神" at bounding box center [459, 365] width 250 height 25
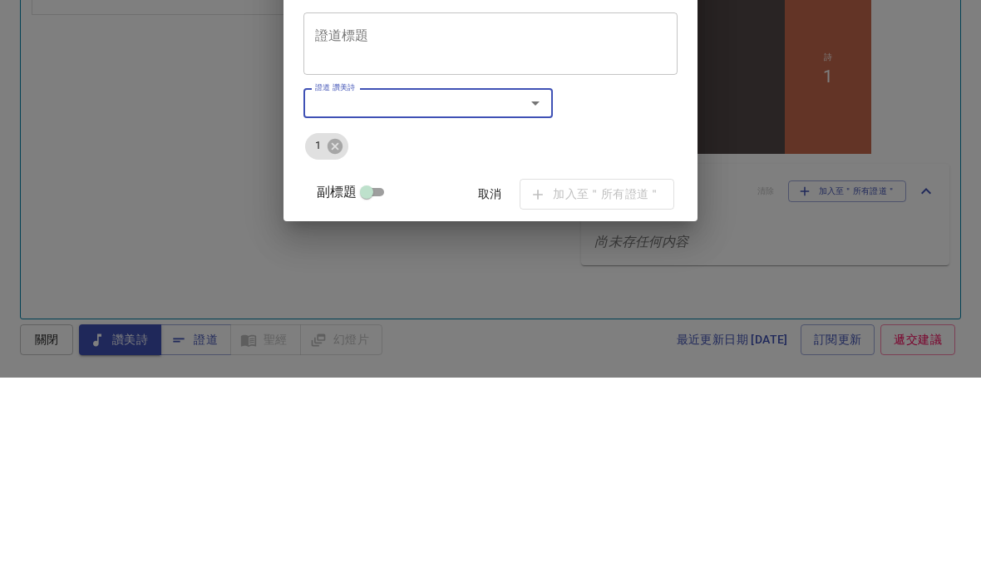
click at [546, 304] on icon "Open" at bounding box center [536, 314] width 20 height 20
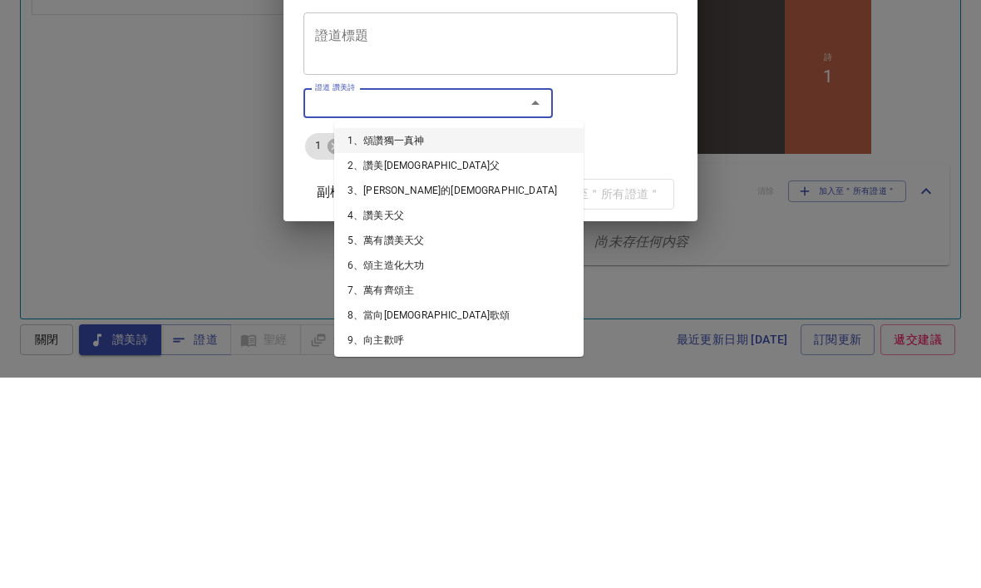
scroll to position [56, 0]
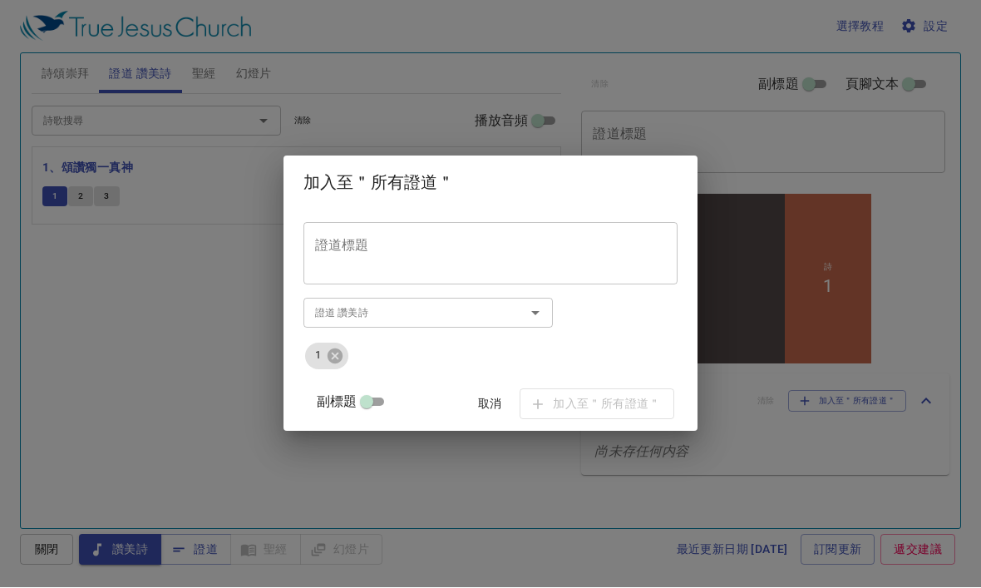
click at [472, 141] on div "加入至＂所有證道＂ 證道標題 證道標題 副標題 副標題 副標題翻譯 副標題翻譯 證道 讚美詩 證道 讚美詩 1 副標題 取消 加入至＂所有證道＂" at bounding box center [490, 294] width 981 height 588
click at [216, 463] on div "加入至＂所有證道＂ 證道標題 證道標題 副標題 副標題 副標題翻譯 副標題翻譯 證道 讚美詩 證道 讚美詩 1 副標題 取消 加入至＂所有證道＂" at bounding box center [490, 294] width 981 height 588
click at [553, 302] on div "證道 讚美詩" at bounding box center [429, 313] width 250 height 29
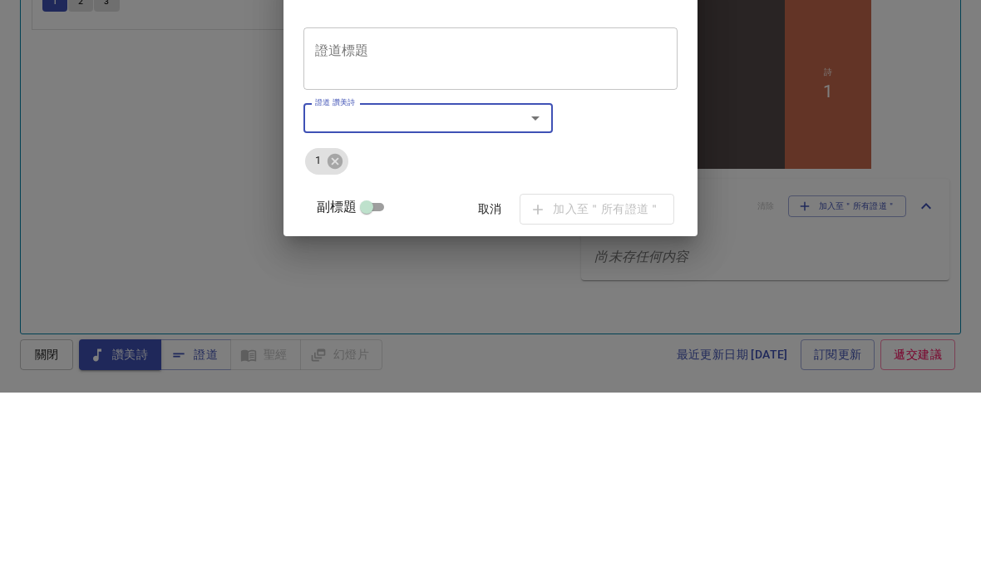
click at [470, 394] on span "取消" at bounding box center [490, 404] width 40 height 21
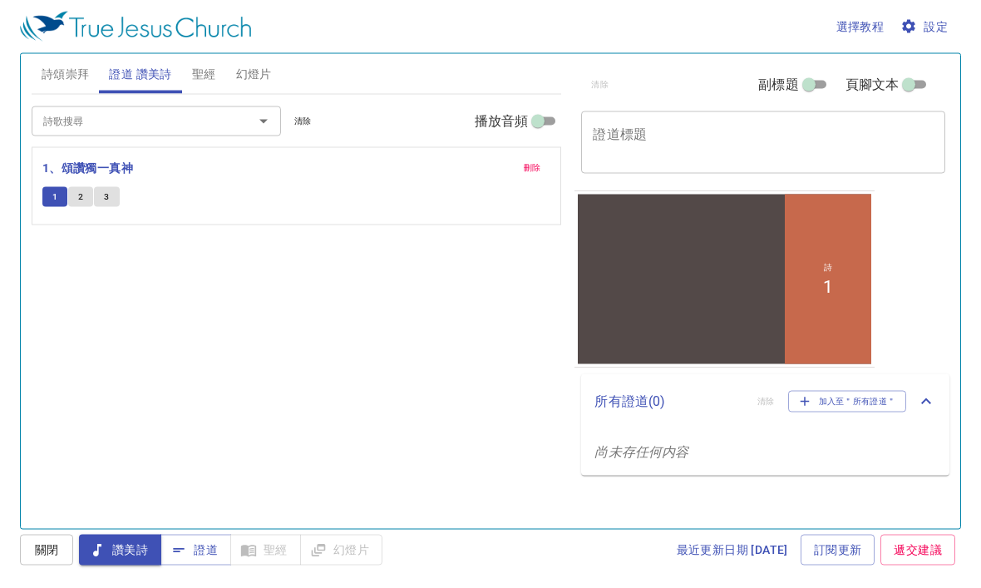
scroll to position [0, 0]
click at [58, 74] on span "詩頌崇拜" at bounding box center [66, 74] width 48 height 21
